Goal: Task Accomplishment & Management: Manage account settings

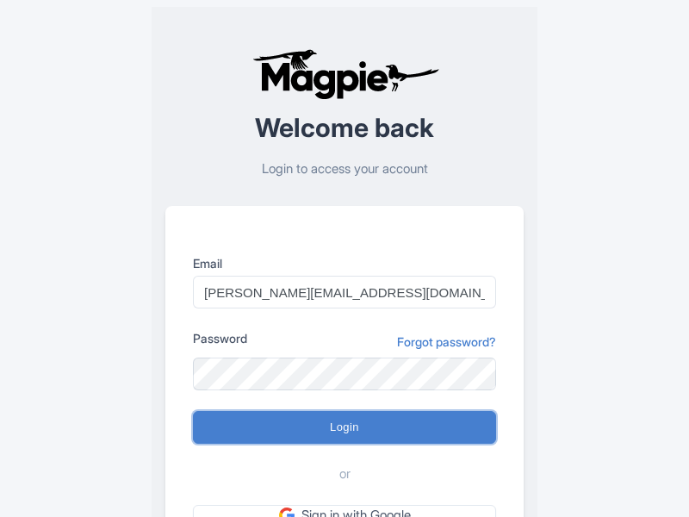
click at [345, 427] on input "Login" at bounding box center [344, 427] width 303 height 33
type input "Logging in..."
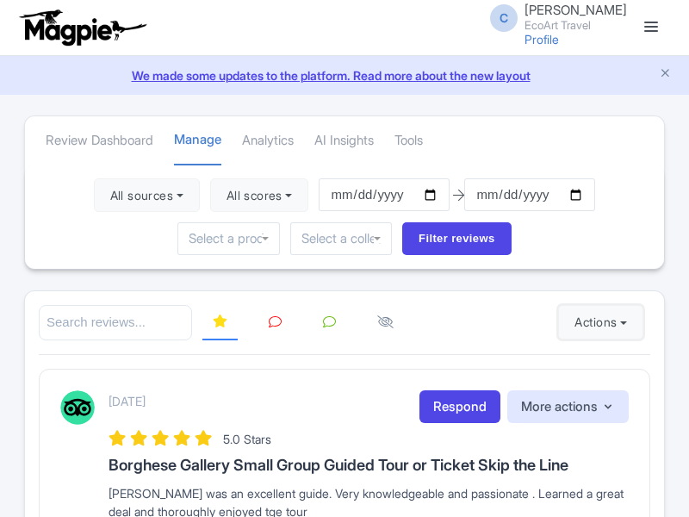
click at [597, 322] on button "Actions" at bounding box center [600, 322] width 85 height 34
click at [0, 0] on link "Import new reviews" at bounding box center [0, 0] width 0 height 0
